Goal: Information Seeking & Learning: Check status

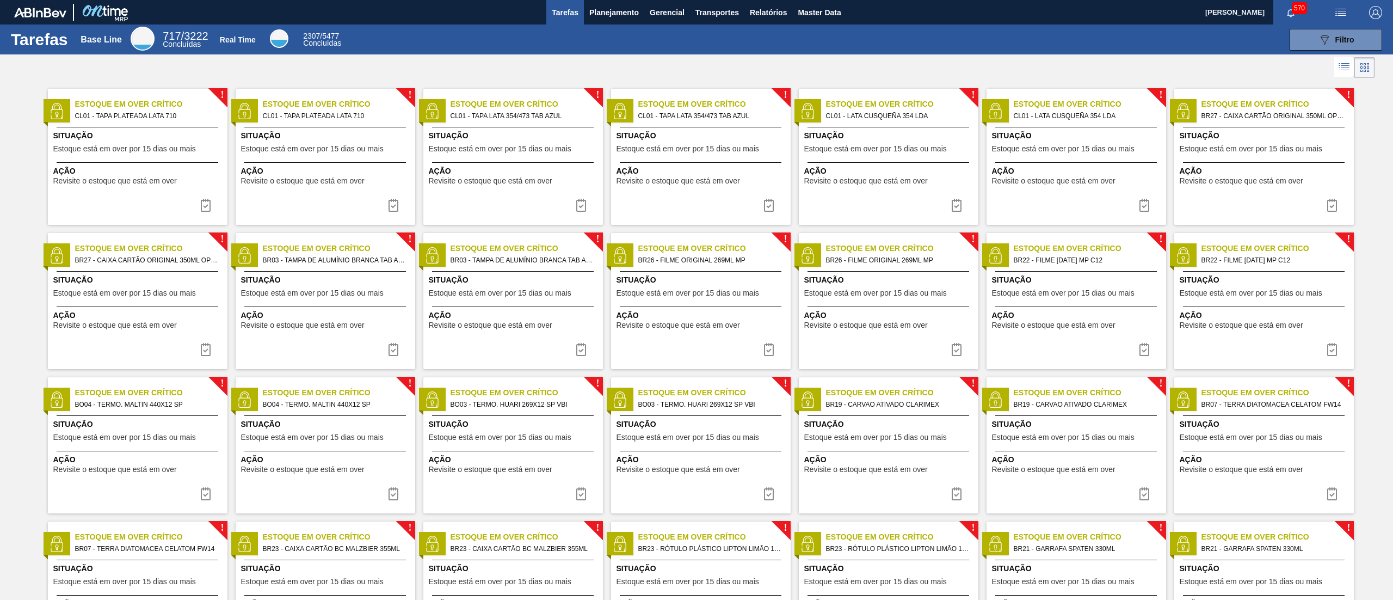
click at [615, 19] on button "Planejamento" at bounding box center [614, 12] width 60 height 24
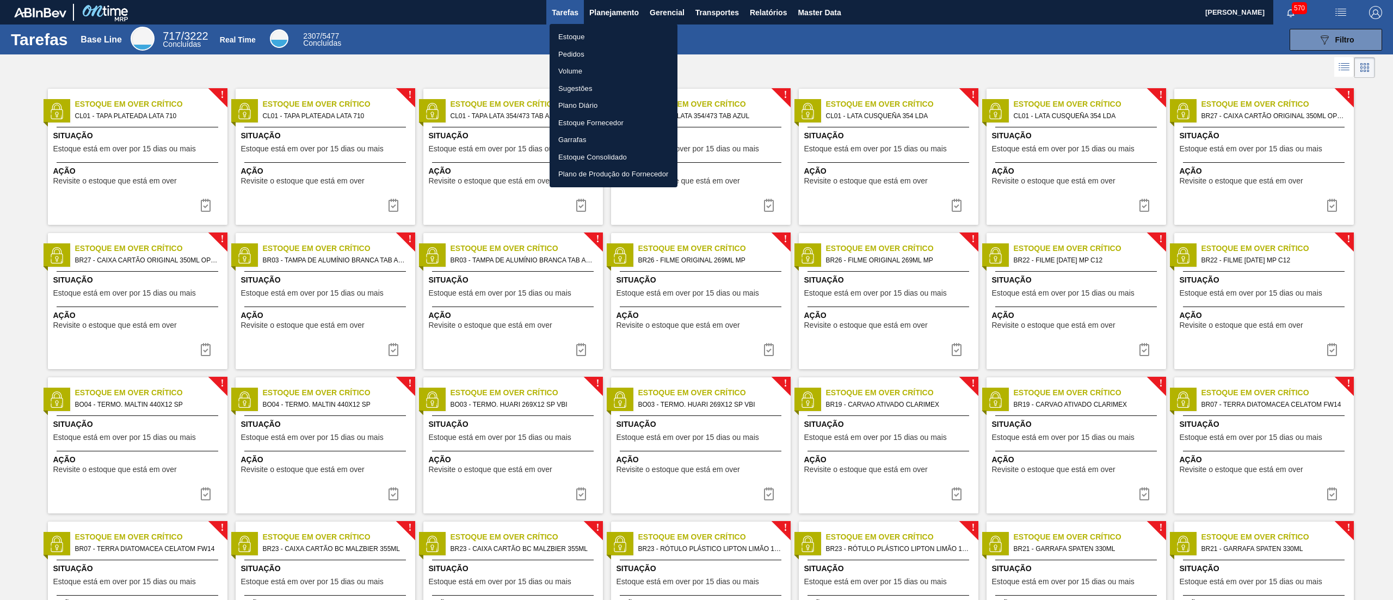
click at [603, 35] on li "Estoque" at bounding box center [614, 36] width 128 height 17
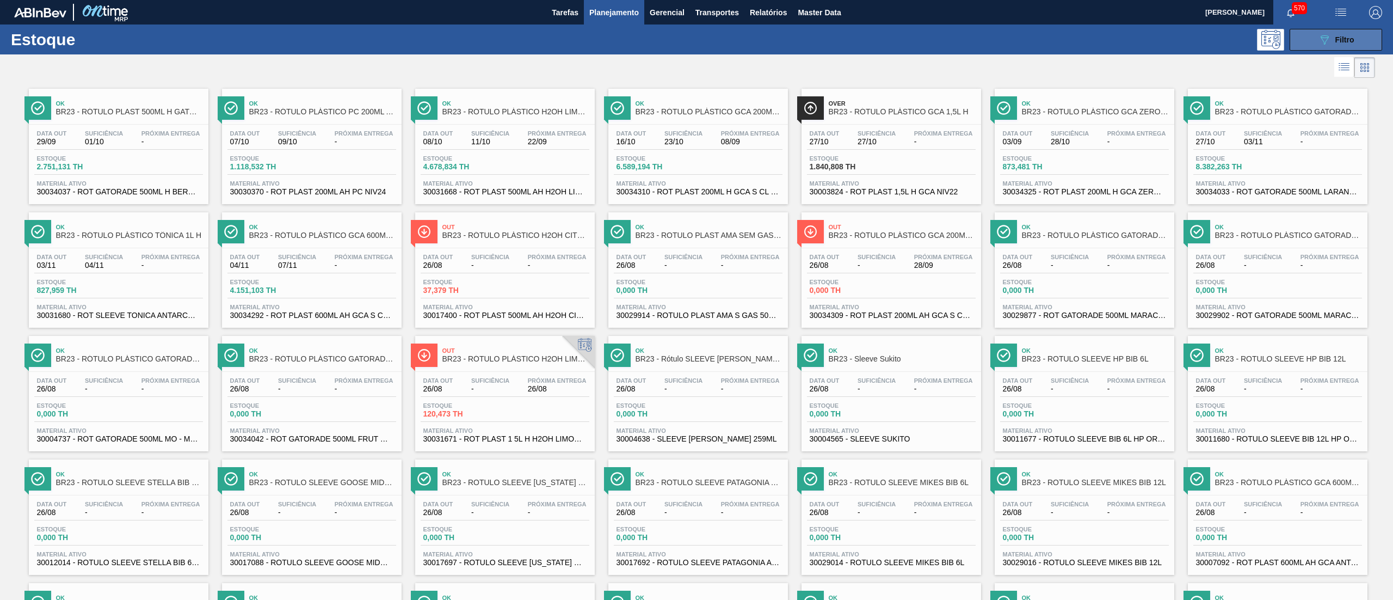
click at [1344, 44] on div "089F7B8B-B2A5-4AFE-B5C0-19BA573D28AC Filtro" at bounding box center [1336, 39] width 36 height 13
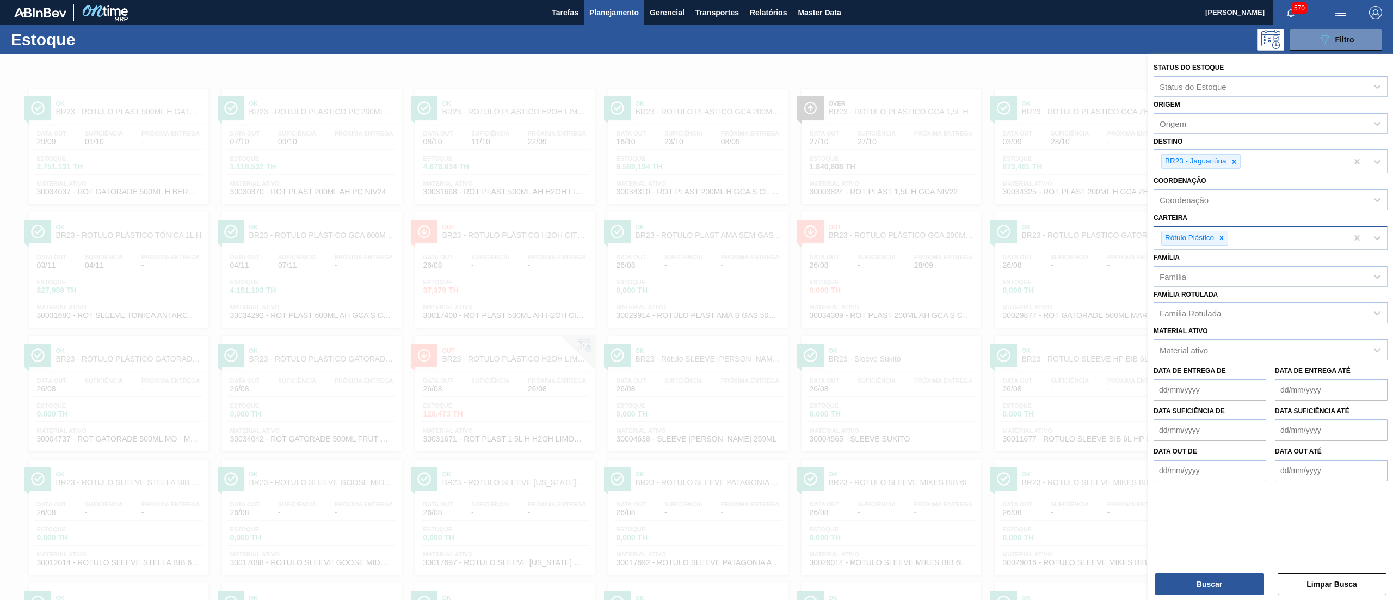
click at [1223, 245] on div "Rótulo Plástico" at bounding box center [1194, 238] width 67 height 15
click at [1239, 167] on div at bounding box center [1234, 162] width 12 height 14
click at [1218, 234] on icon at bounding box center [1222, 235] width 8 height 8
click at [1196, 313] on div "Família Rotulada" at bounding box center [1260, 308] width 213 height 16
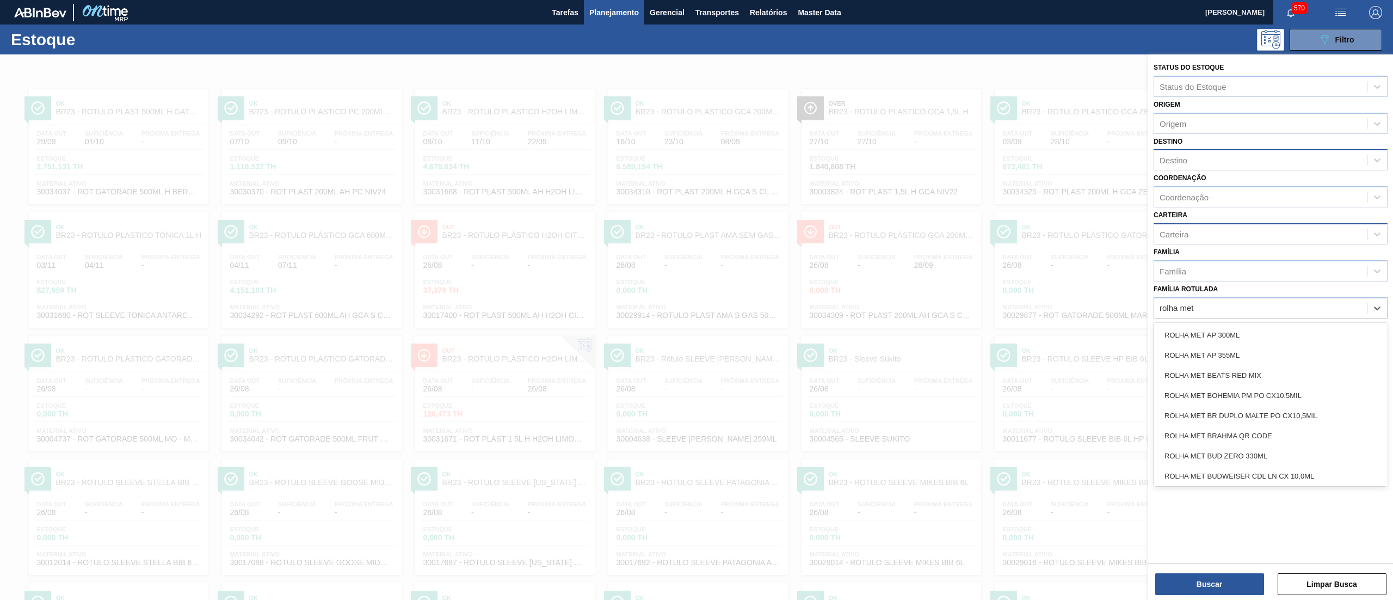
type Rotulada "rolha met f"
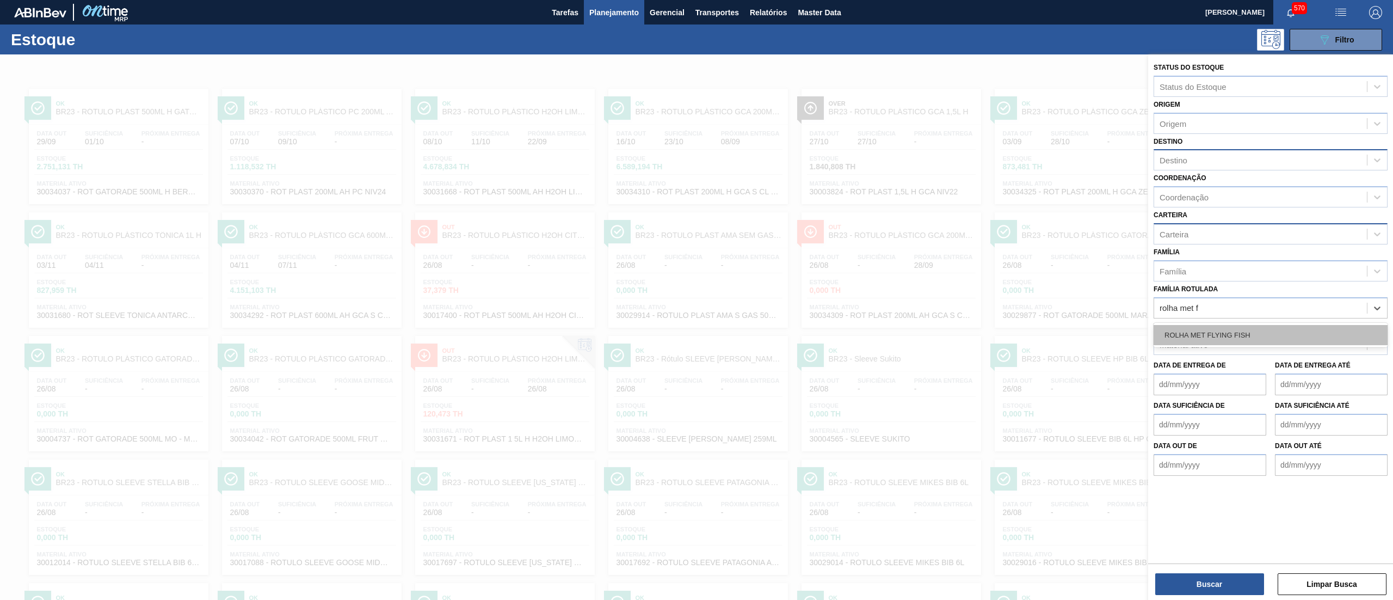
click at [1237, 335] on div "ROLHA MET FLYING FISH" at bounding box center [1271, 335] width 234 height 20
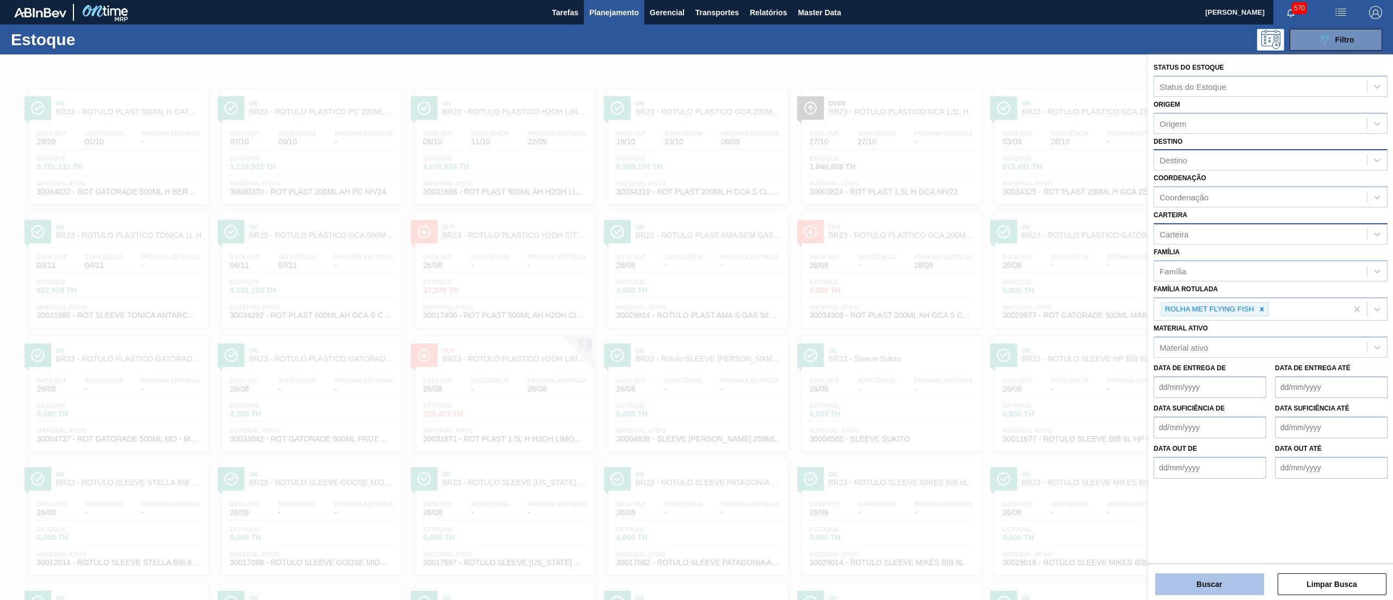
click at [1183, 576] on button "Buscar" at bounding box center [1209, 584] width 109 height 22
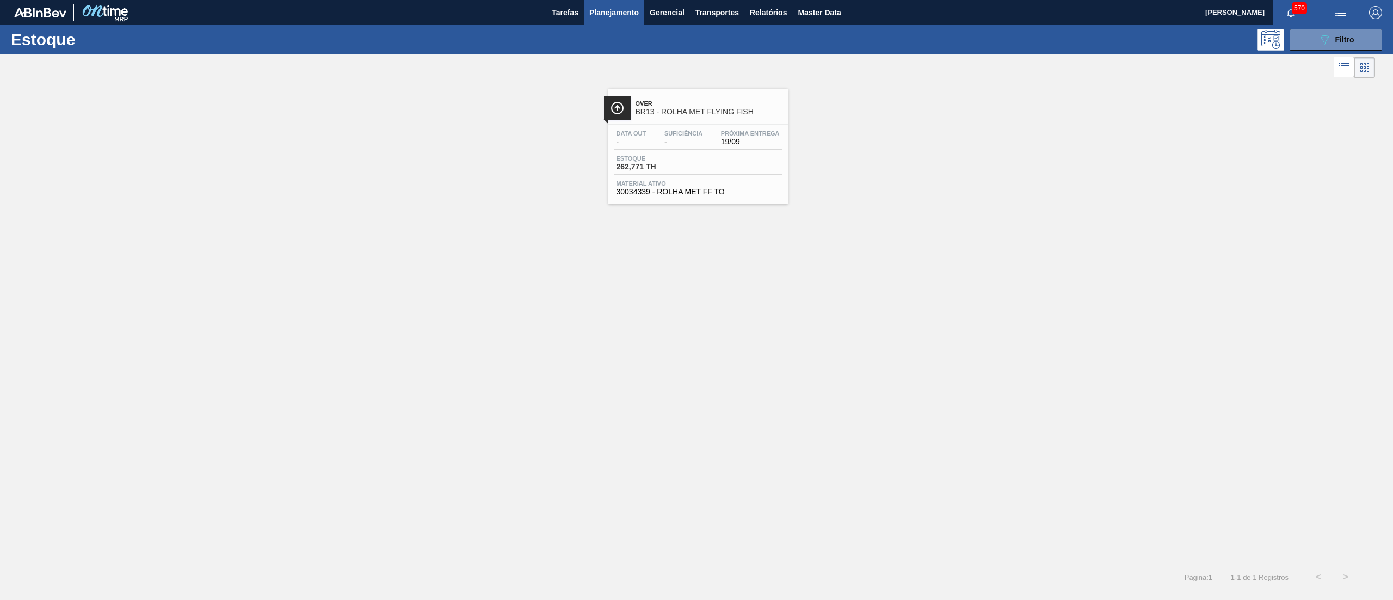
click at [719, 192] on span "30034339 - ROLHA MET FF TO" at bounding box center [698, 192] width 163 height 8
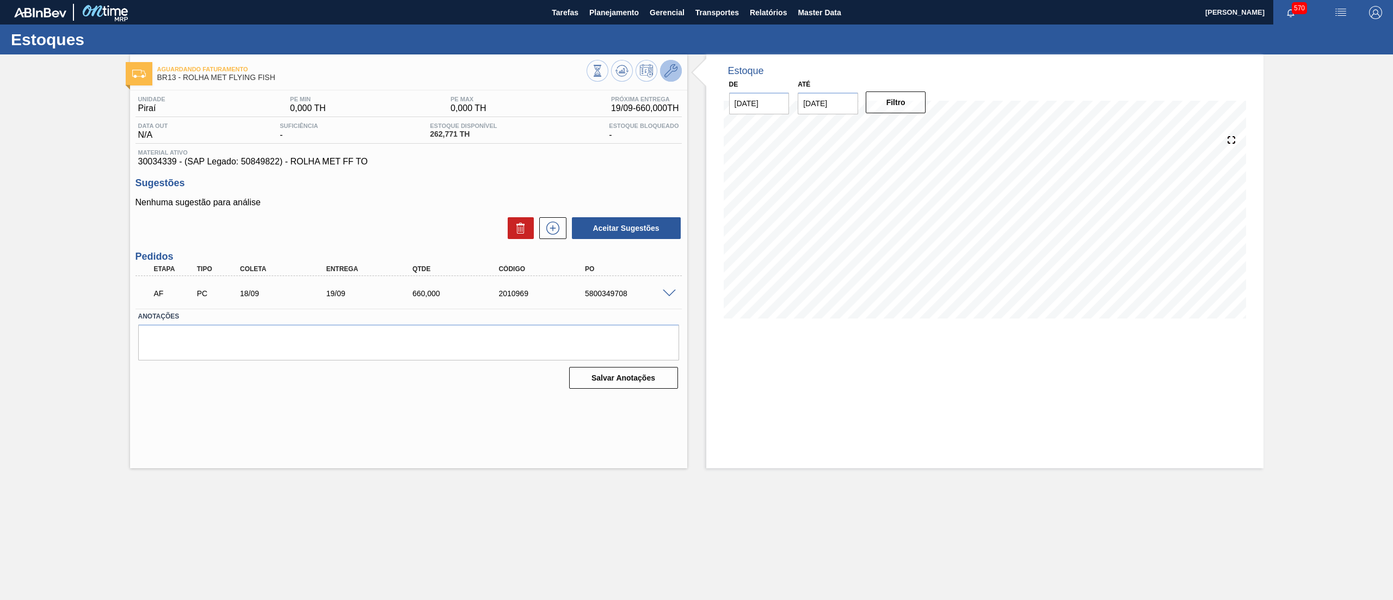
click at [667, 73] on icon at bounding box center [671, 70] width 13 height 13
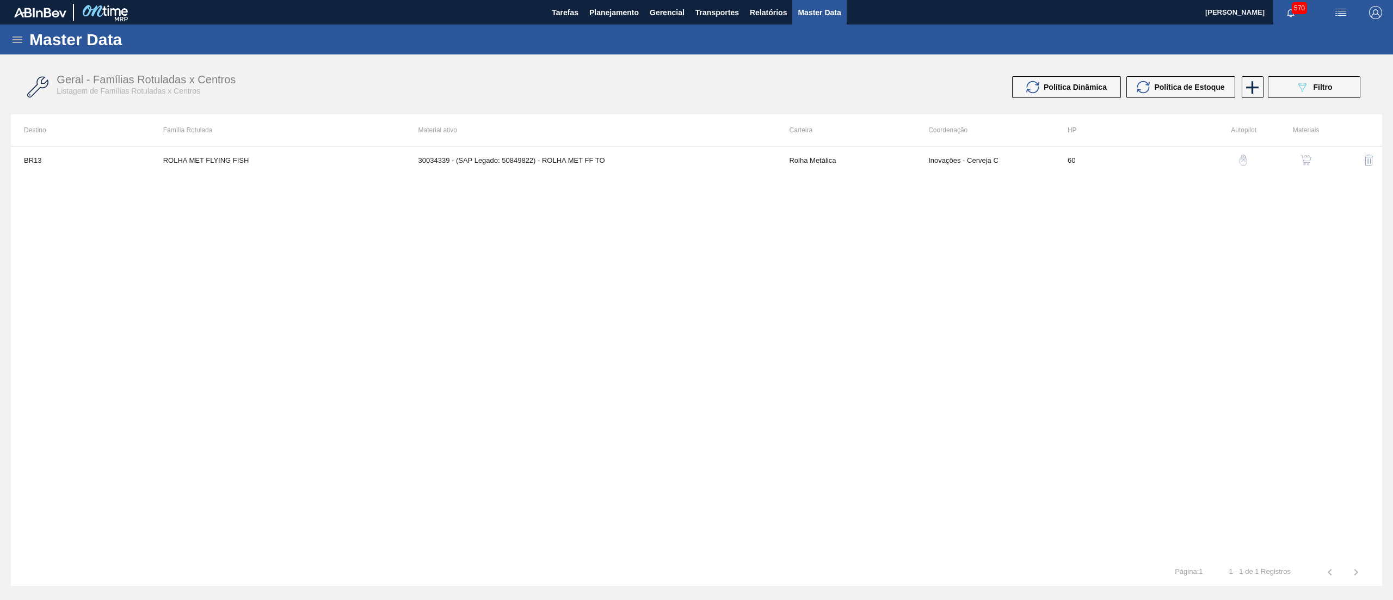
click at [1303, 152] on button "button" at bounding box center [1306, 160] width 26 height 26
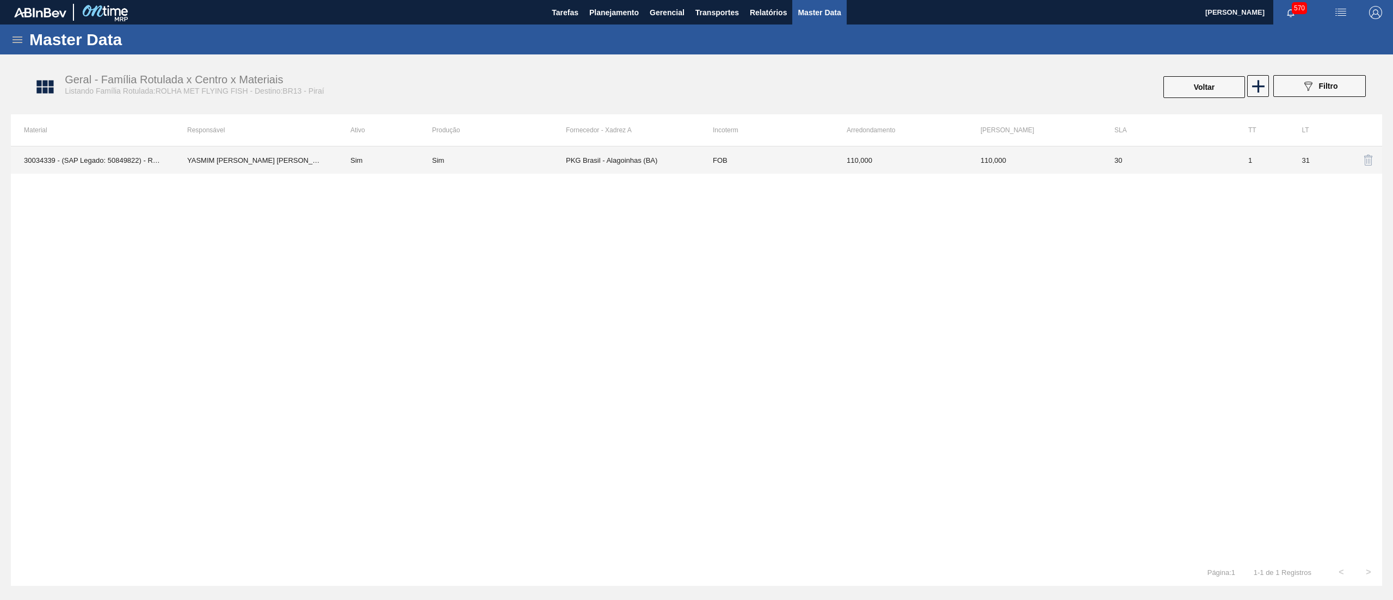
click at [798, 163] on td "FOB" at bounding box center [767, 159] width 134 height 27
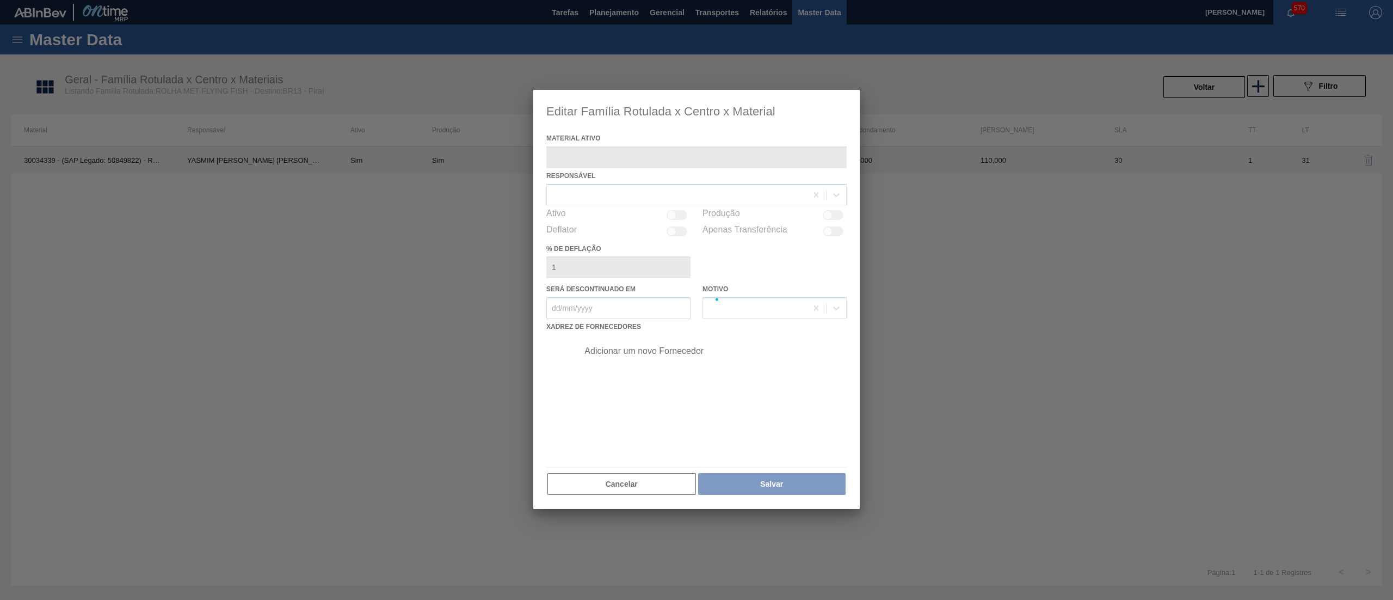
type ativo "30034339 - (SAP Legado: 50849822) - ROLHA MET FF TO"
checkbox input "true"
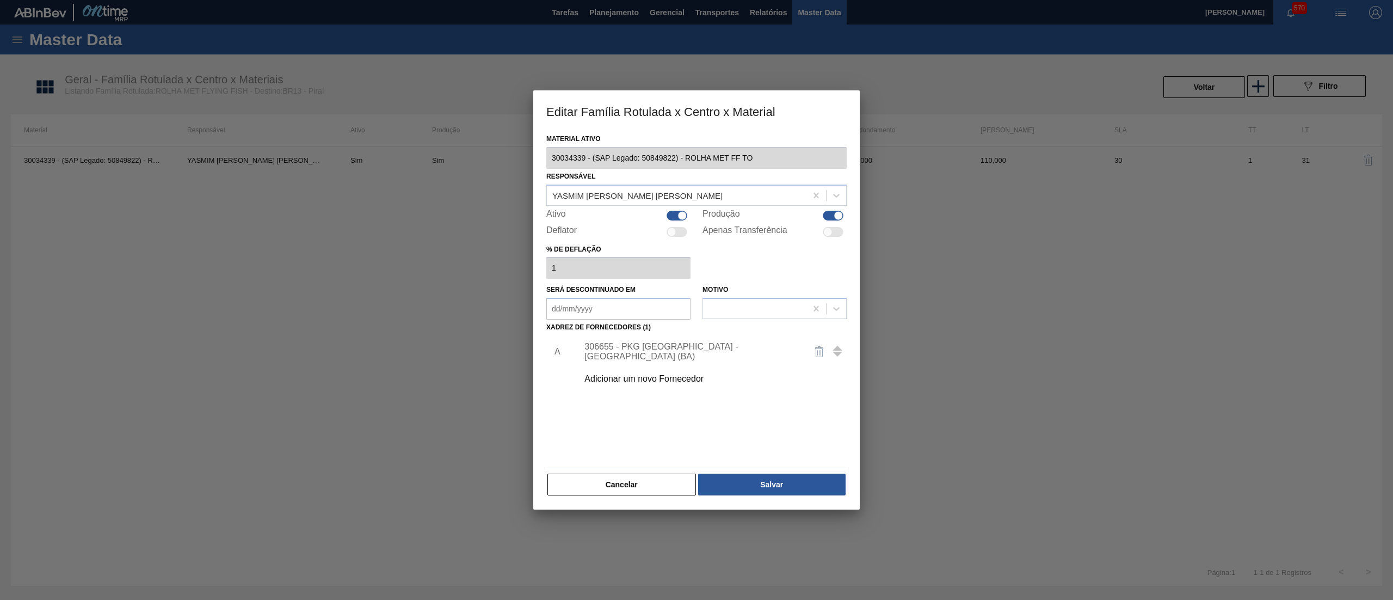
click at [648, 352] on div "306655 - PKG [GEOGRAPHIC_DATA] - [GEOGRAPHIC_DATA] (BA)" at bounding box center [691, 352] width 213 height 20
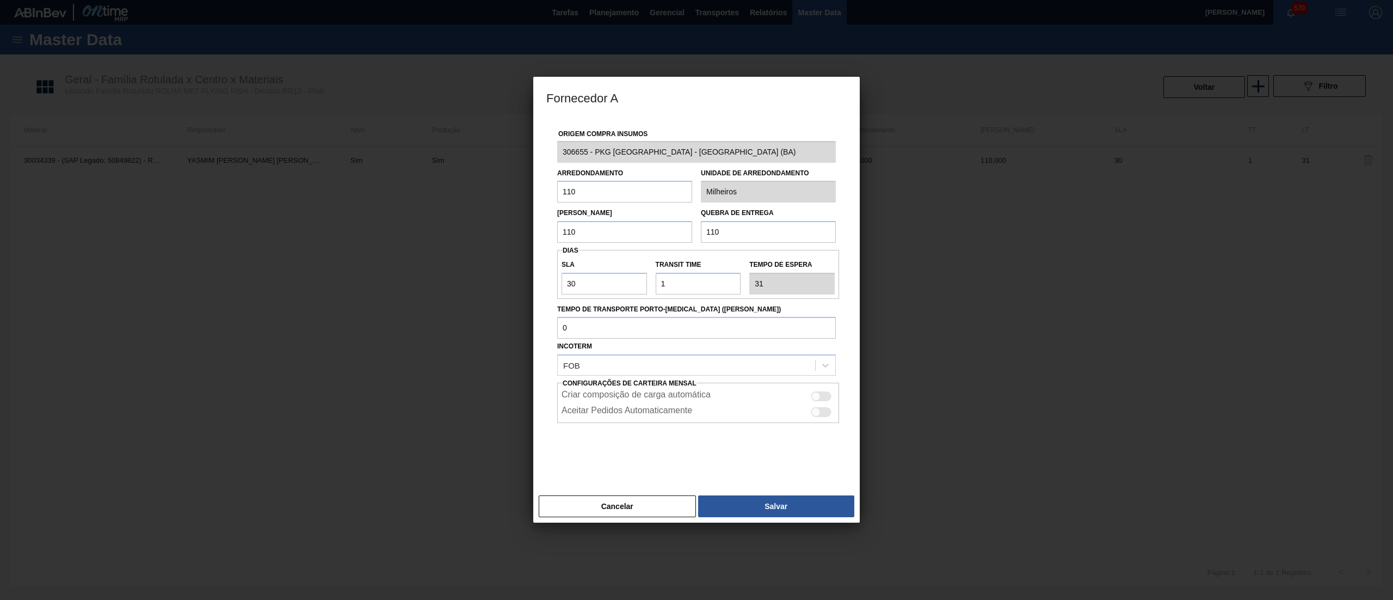
click at [524, 161] on div "Fornecedor A Origem Compra Insumos 306655 - PKG [GEOGRAPHIC_DATA] - Alagoinhas …" at bounding box center [696, 300] width 1393 height 600
click at [636, 513] on button "Cancelar" at bounding box center [617, 506] width 157 height 22
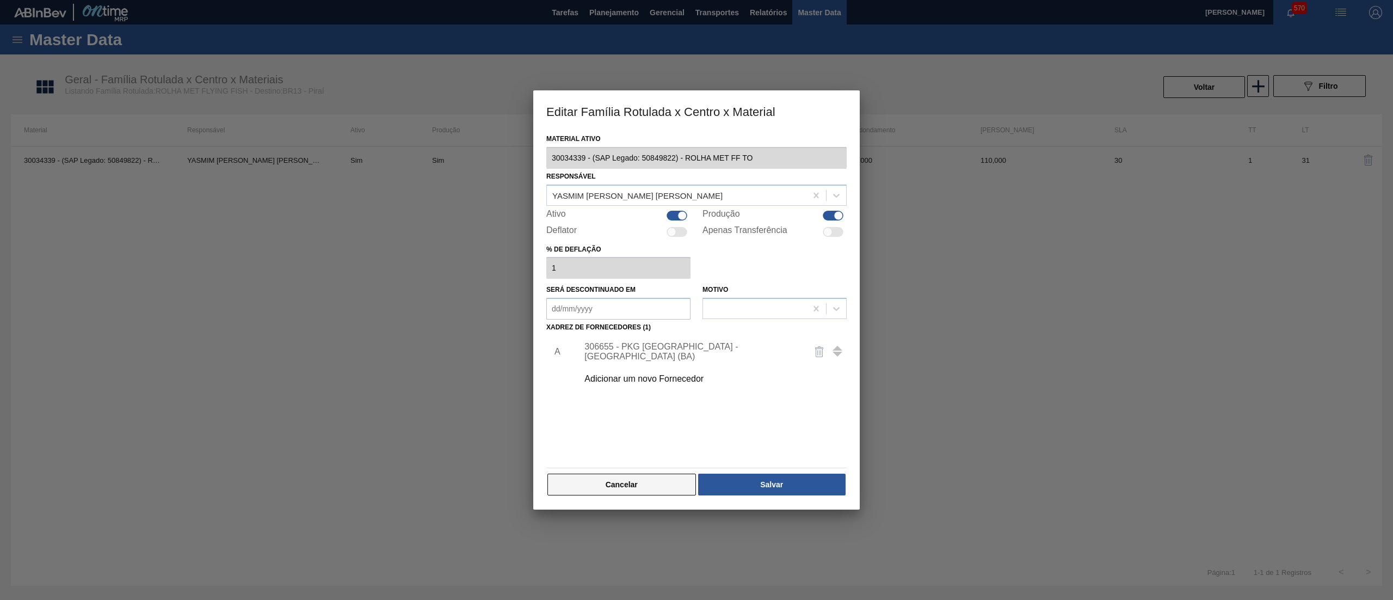
click at [673, 487] on button "Cancelar" at bounding box center [622, 485] width 149 height 22
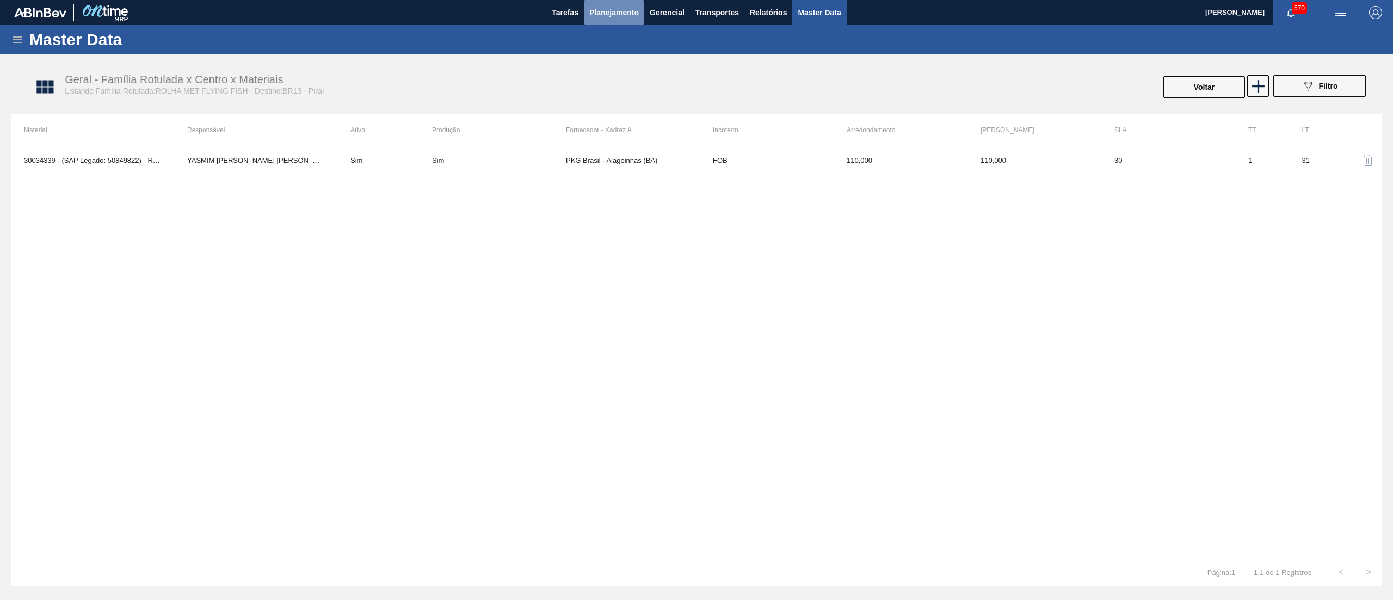
click at [604, 21] on button "Planejamento" at bounding box center [614, 12] width 60 height 24
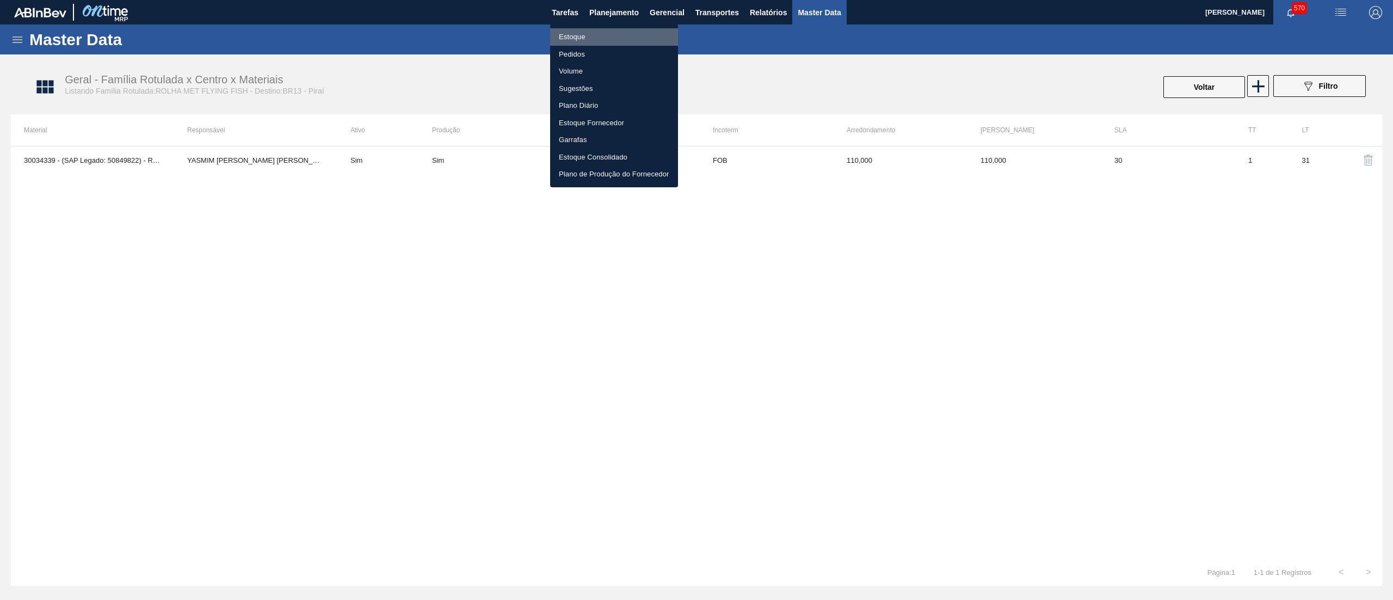
click at [607, 30] on li "Estoque" at bounding box center [614, 36] width 128 height 17
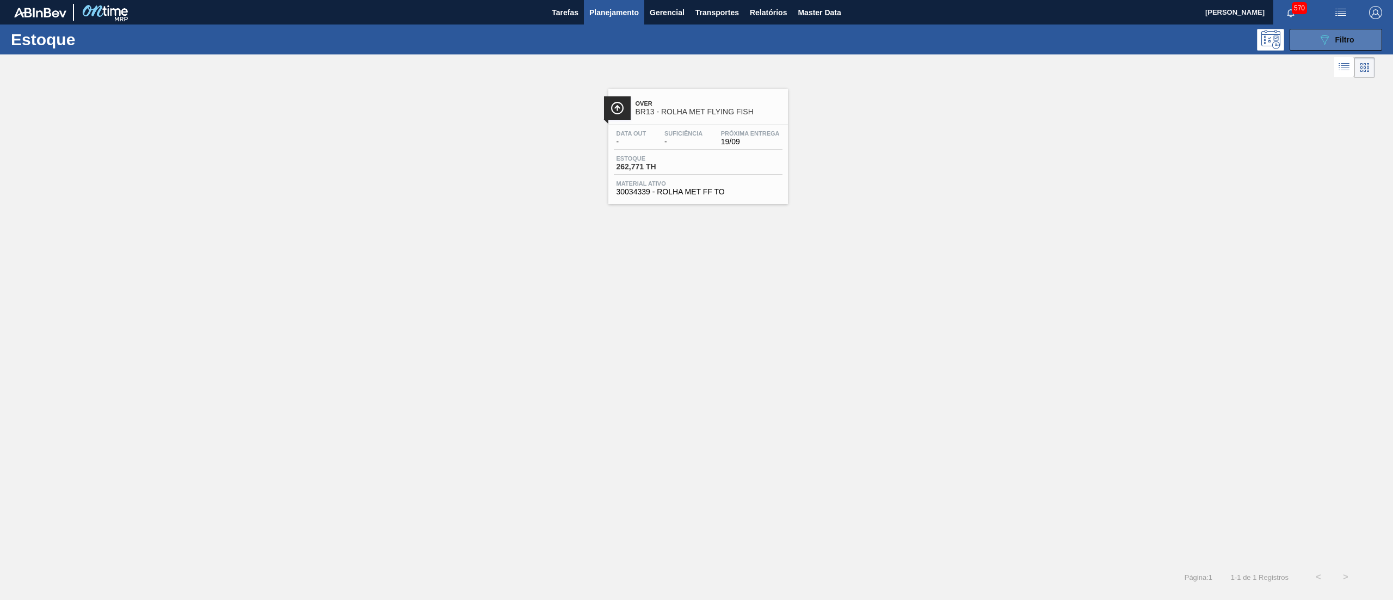
click at [1313, 43] on button "089F7B8B-B2A5-4AFE-B5C0-19BA573D28AC Filtro" at bounding box center [1336, 40] width 93 height 22
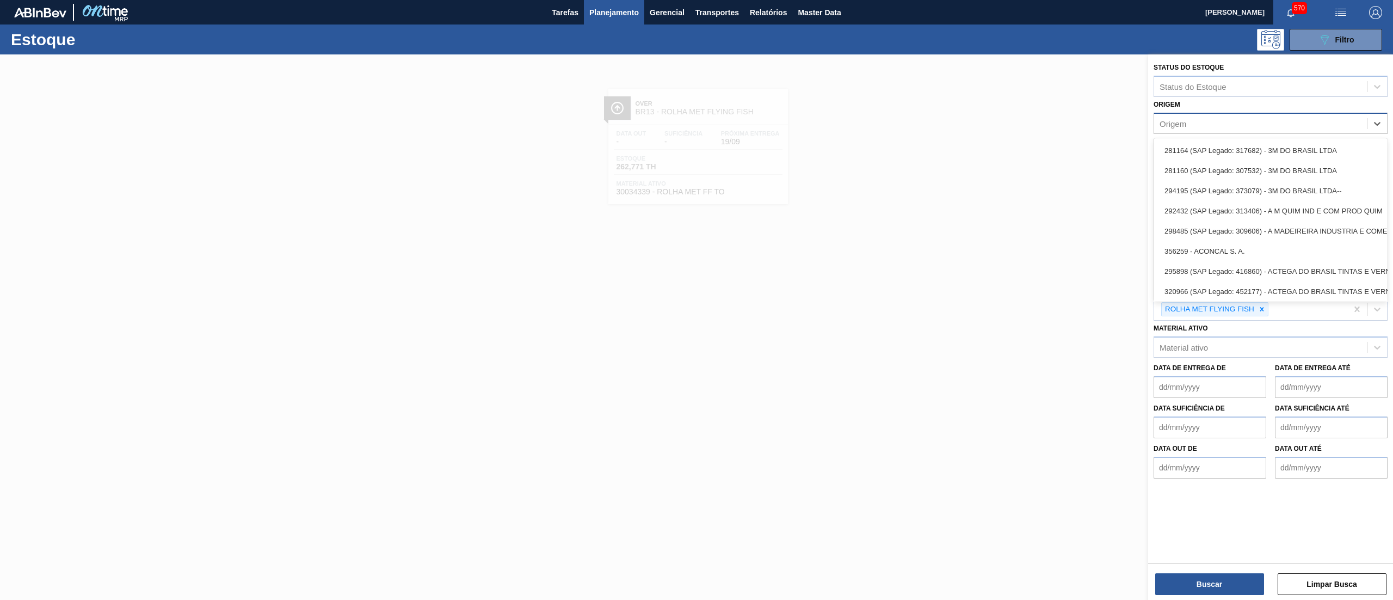
click at [1194, 126] on div "Origem" at bounding box center [1260, 123] width 213 height 16
paste input "306655"
type input "306655"
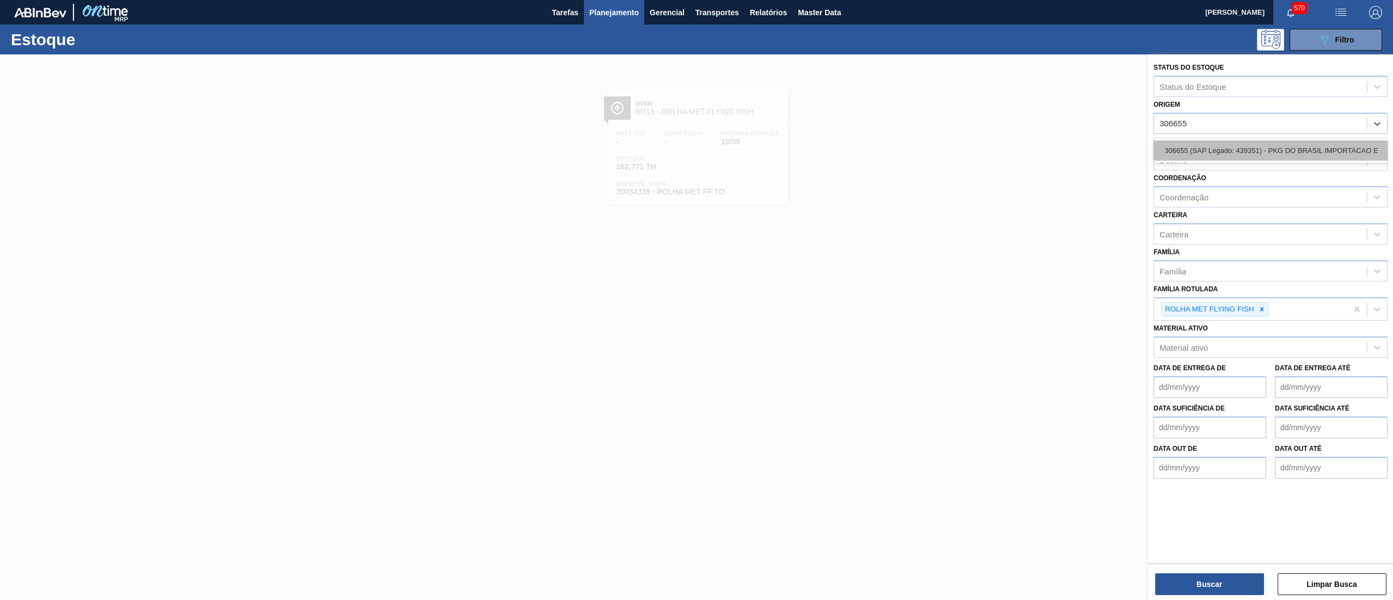
click at [1201, 148] on div "306655 (SAP Legado: 439351) - PKG DO BRASIL IMPORTACAO E" at bounding box center [1271, 150] width 234 height 20
